Goal: Find contact information: Find contact information

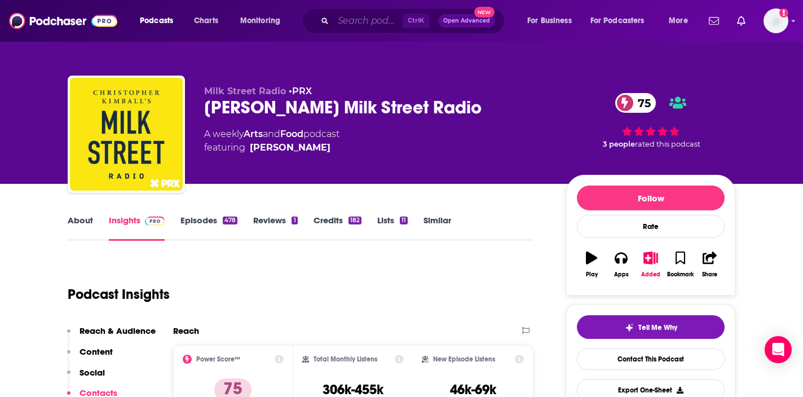
click at [365, 26] on input "Search podcasts, credits, & more..." at bounding box center [367, 21] width 69 height 18
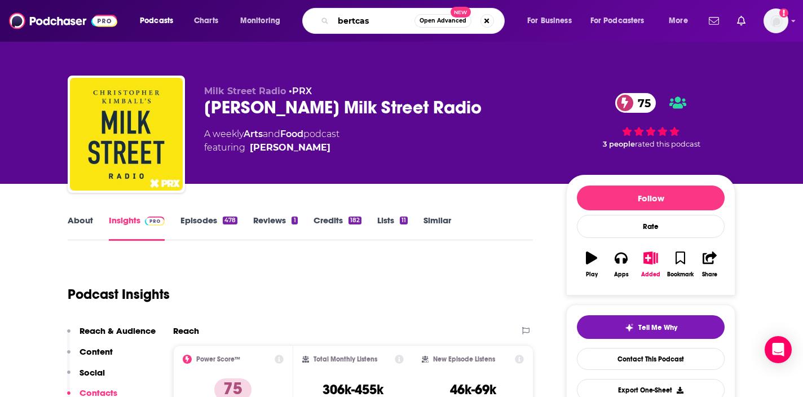
type input "bertcast"
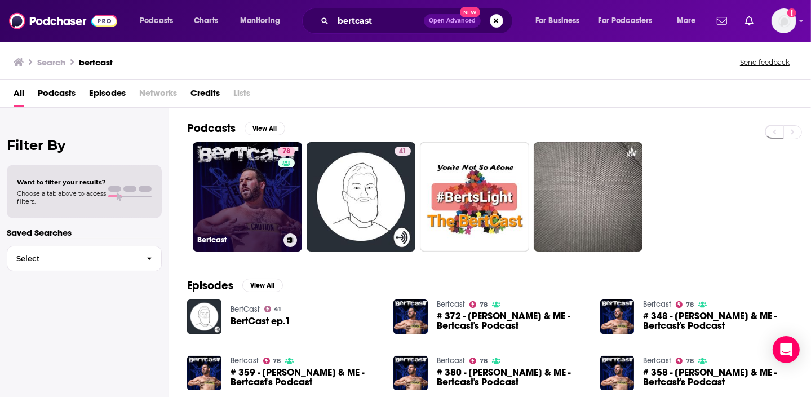
click at [259, 228] on link "78 Bertcast" at bounding box center [247, 196] width 109 height 109
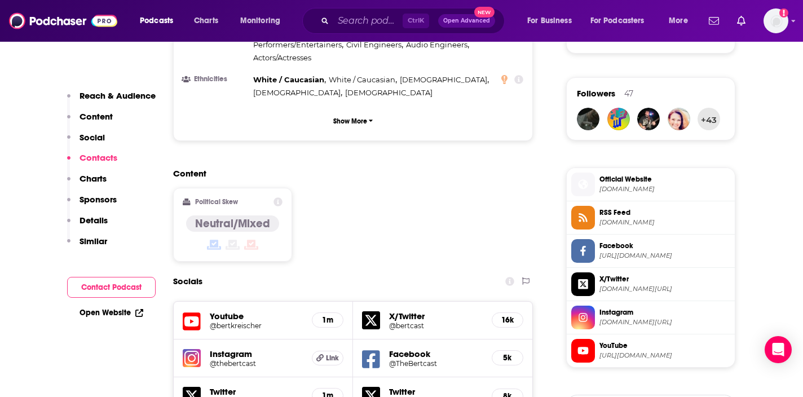
scroll to position [1071, 0]
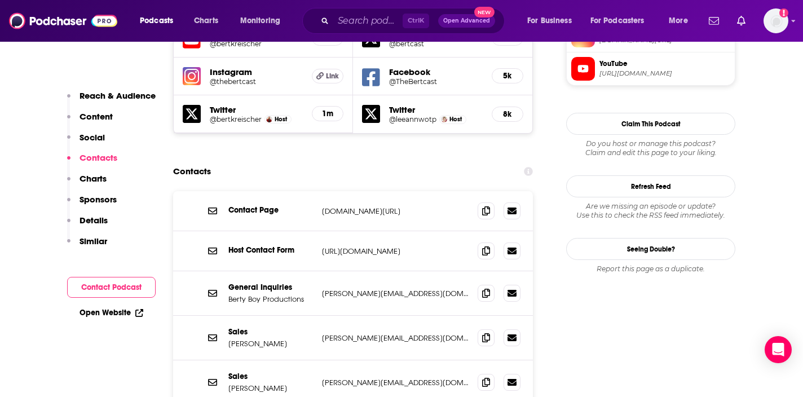
click at [318, 191] on div "Contact Page [DOMAIN_NAME][URL] [DOMAIN_NAME][URL]" at bounding box center [353, 211] width 360 height 40
drag, startPoint x: 334, startPoint y: 233, endPoint x: 408, endPoint y: 244, distance: 75.3
click at [408, 271] on div "General Inquiries Berty Boy Productions [PERSON_NAME][EMAIL_ADDRESS][DOMAIN_NAM…" at bounding box center [353, 293] width 360 height 45
click at [405, 271] on div "General Inquiries Berty Boy Productions [PERSON_NAME][EMAIL_ADDRESS][DOMAIN_NAM…" at bounding box center [353, 293] width 360 height 45
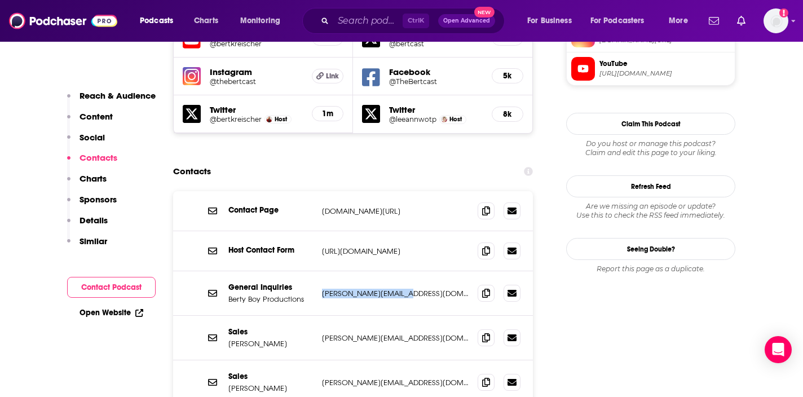
drag, startPoint x: 411, startPoint y: 242, endPoint x: 322, endPoint y: 236, distance: 88.7
click at [322, 289] on p "[PERSON_NAME][EMAIL_ADDRESS][DOMAIN_NAME]" at bounding box center [395, 294] width 147 height 10
copy p "[PERSON_NAME][EMAIL_ADDRESS][DOMAIN_NAME]"
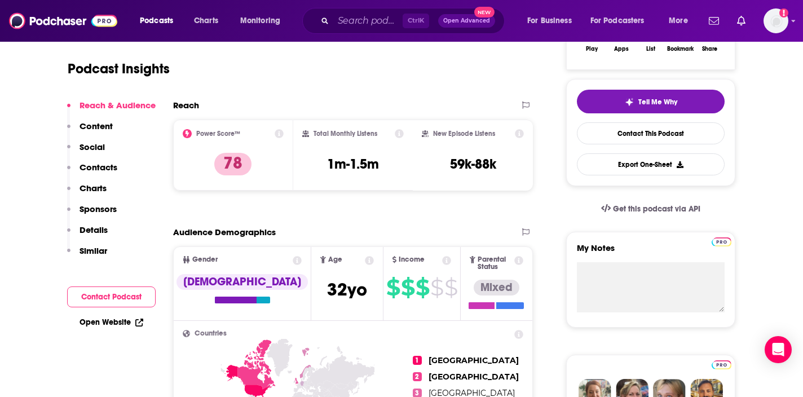
scroll to position [0, 0]
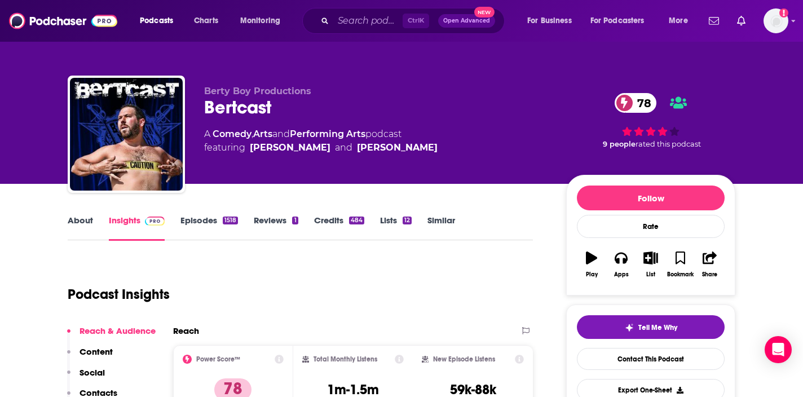
click at [79, 218] on link "About" at bounding box center [80, 228] width 25 height 26
